Goal: Task Accomplishment & Management: Complete application form

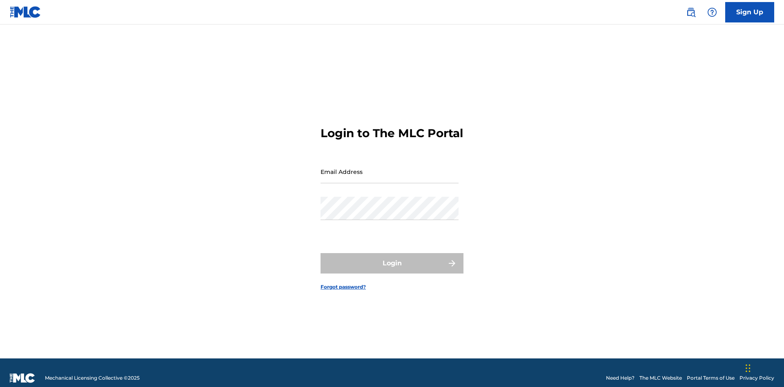
scroll to position [11, 0]
click at [390, 168] on input "Email Address" at bounding box center [390, 171] width 138 height 23
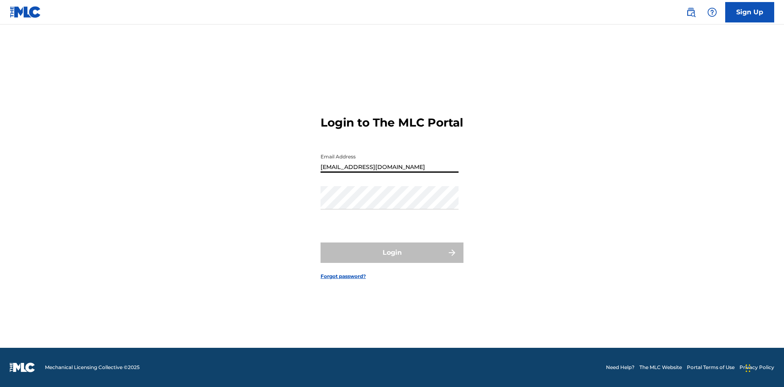
type input "Duke.McTesterson@gmail.com"
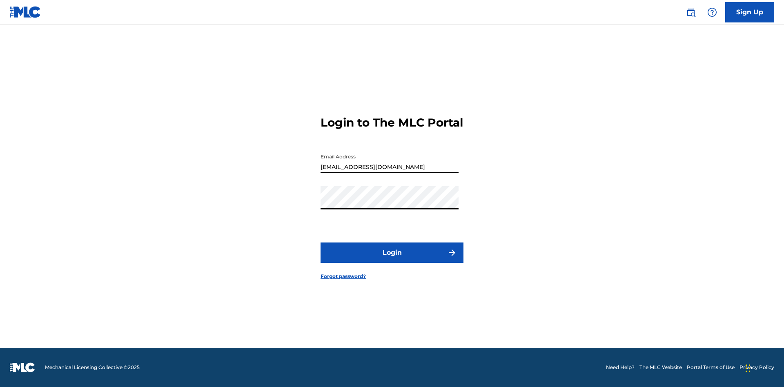
click at [392, 260] on button "Login" at bounding box center [392, 253] width 143 height 20
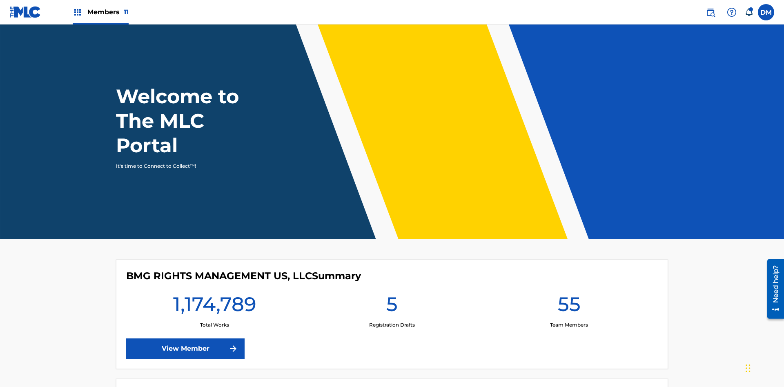
click at [100, 12] on span "Members 11" at bounding box center [107, 11] width 41 height 9
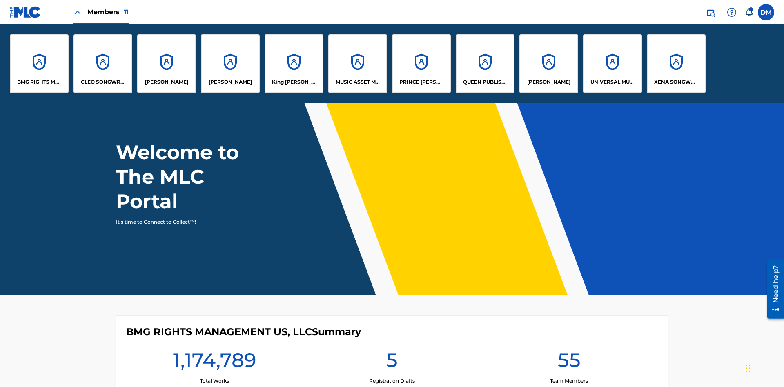
click at [612, 82] on p "UNIVERSAL MUSIC PUB GROUP" at bounding box center [612, 81] width 45 height 7
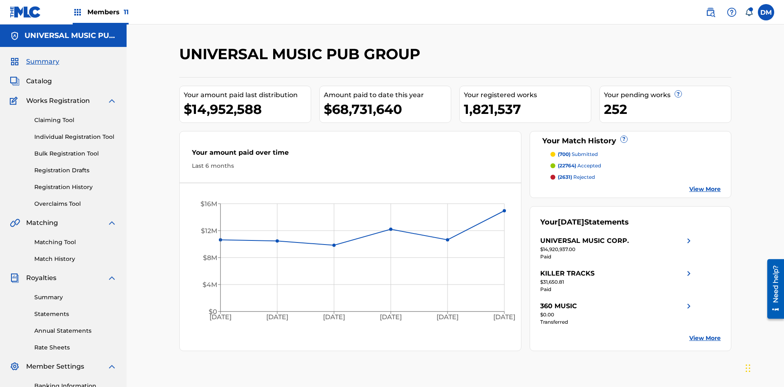
click at [76, 133] on link "Individual Registration Tool" at bounding box center [75, 137] width 82 height 9
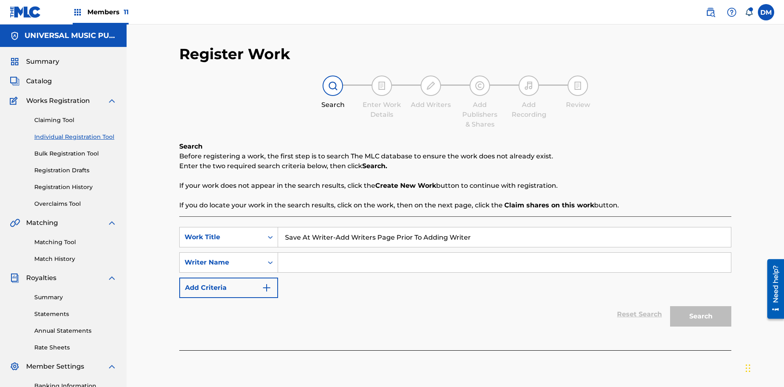
type input "Save At Writer-Add Writers Page Prior To Adding Writers"
click at [504, 253] on input "Search Form" at bounding box center [504, 263] width 453 height 20
click at [701, 306] on button "Search" at bounding box center [700, 316] width 61 height 20
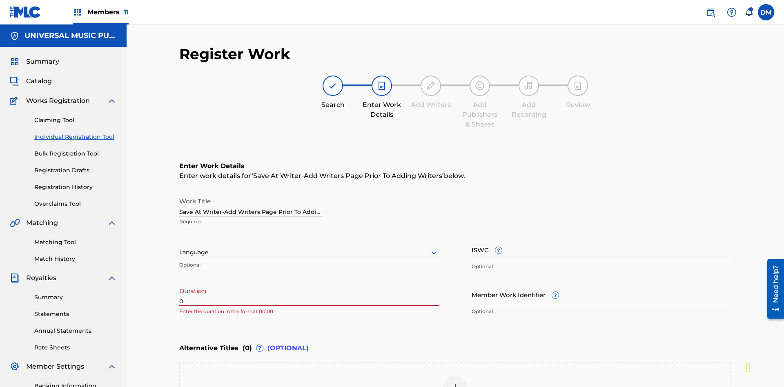
click at [309, 283] on input "0" at bounding box center [309, 294] width 260 height 23
type input "00:00"
click at [434, 248] on icon at bounding box center [434, 253] width 10 height 10
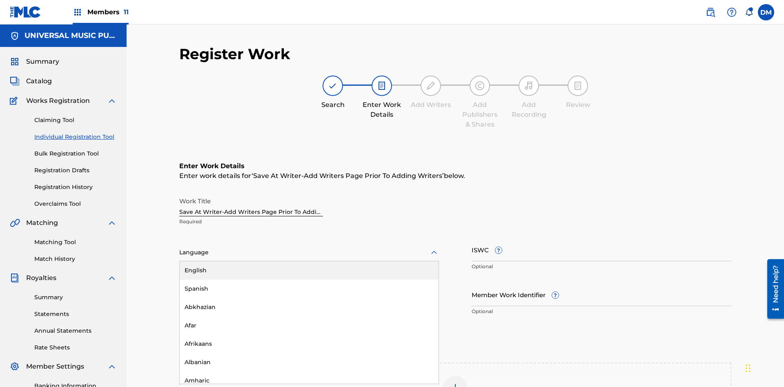
click at [309, 316] on div "Afar" at bounding box center [309, 325] width 259 height 18
click at [601, 283] on input "Member Work Identifier ?" at bounding box center [602, 294] width 260 height 23
click at [601, 238] on input "ISWC ?" at bounding box center [602, 249] width 260 height 23
click at [455, 383] on img at bounding box center [455, 388] width 10 height 10
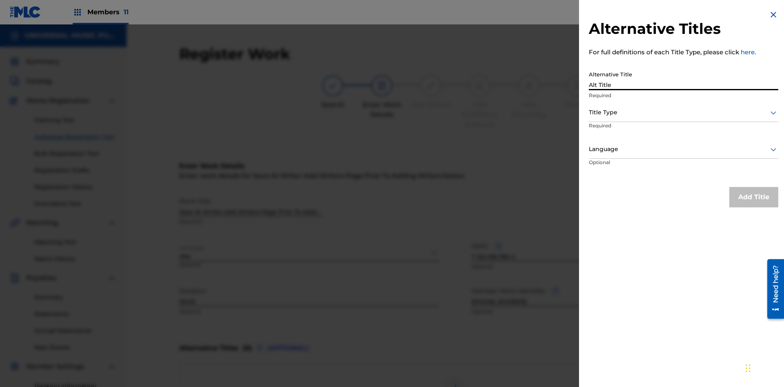
click at [683, 112] on div at bounding box center [683, 112] width 189 height 10
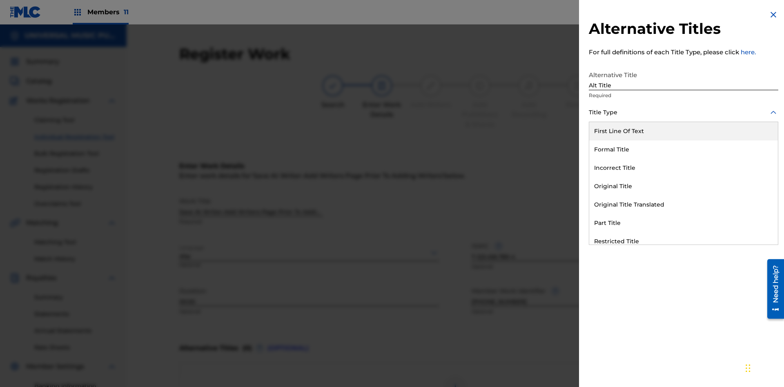
click at [683, 186] on div "Original Title" at bounding box center [683, 186] width 189 height 18
click at [683, 149] on div at bounding box center [683, 149] width 189 height 10
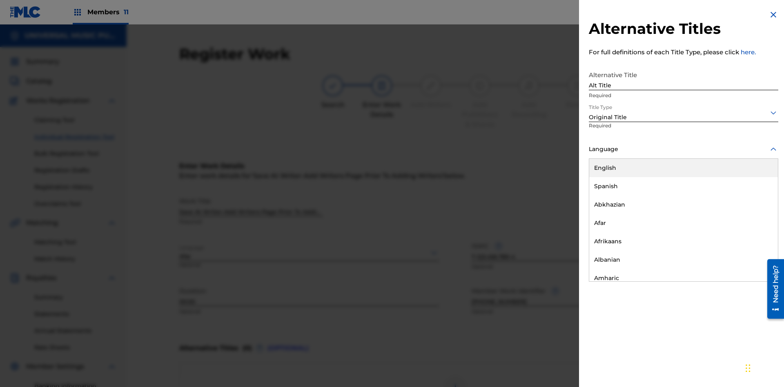
click at [754, 197] on button "Add Title" at bounding box center [753, 197] width 49 height 20
